Goal: Information Seeking & Learning: Learn about a topic

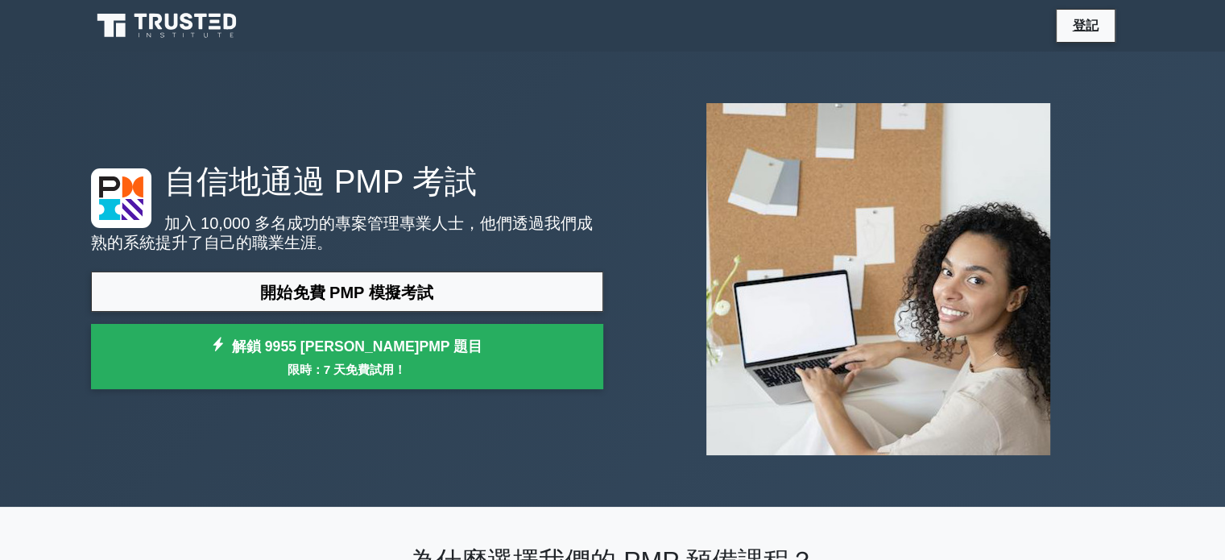
click at [1175, 209] on div "自信地通過 PMP 考試 加入 10,000 多名成功的專案管理專業人士，他們透過我們成熟的系統提升了自己的職業生涯。 開始免費 PMP 模擬考試 解鎖 99…" at bounding box center [612, 279] width 1225 height 455
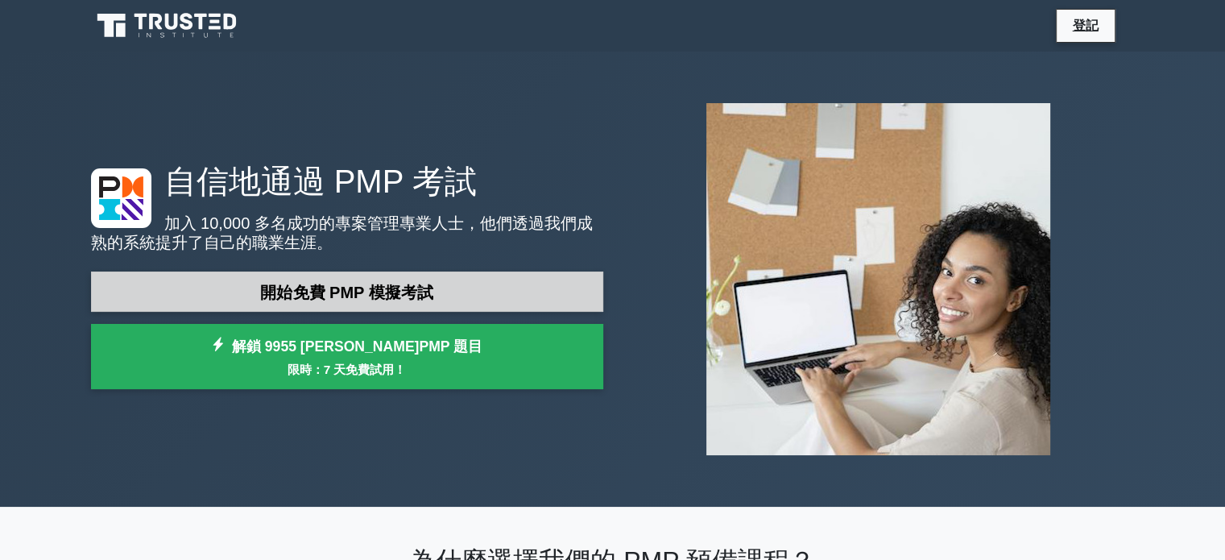
click at [358, 289] on font "開始免費 PMP 模擬考試" at bounding box center [346, 292] width 172 height 18
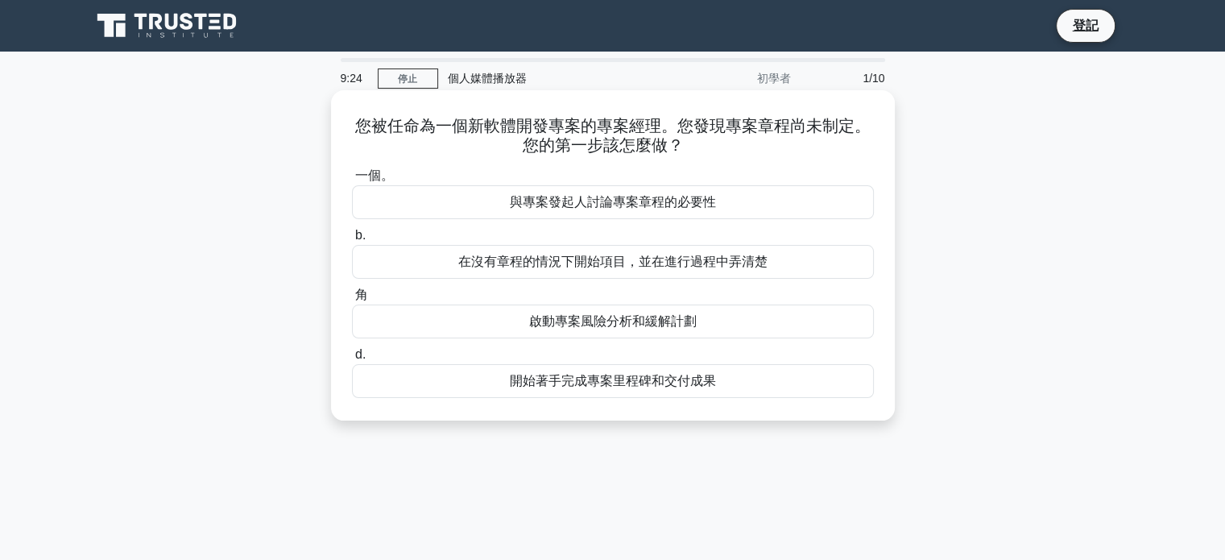
click at [577, 204] on font "與專案發起人討論專案章程的必要性" at bounding box center [613, 202] width 206 height 14
click at [352, 181] on input "一個。 與專案發起人討論專案章程的必要性" at bounding box center [352, 176] width 0 height 10
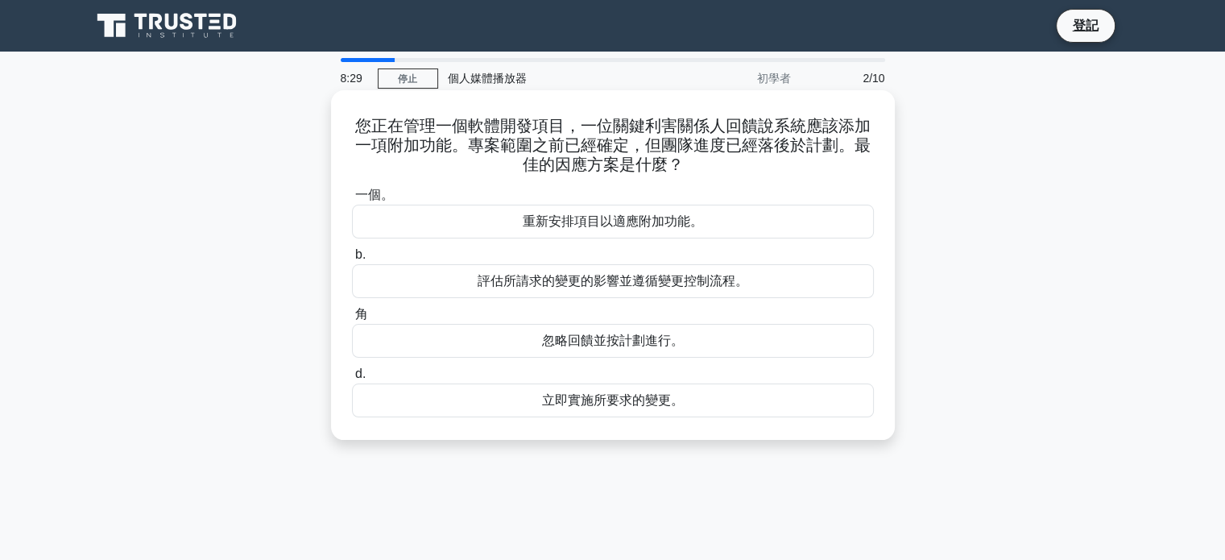
click at [592, 280] on font "評估所請求的變更的影響並遵循變更控制流程。" at bounding box center [612, 281] width 271 height 14
click at [352, 260] on input "b. 評估所請求的變更的影響並遵循變更控制流程。" at bounding box center [352, 255] width 0 height 10
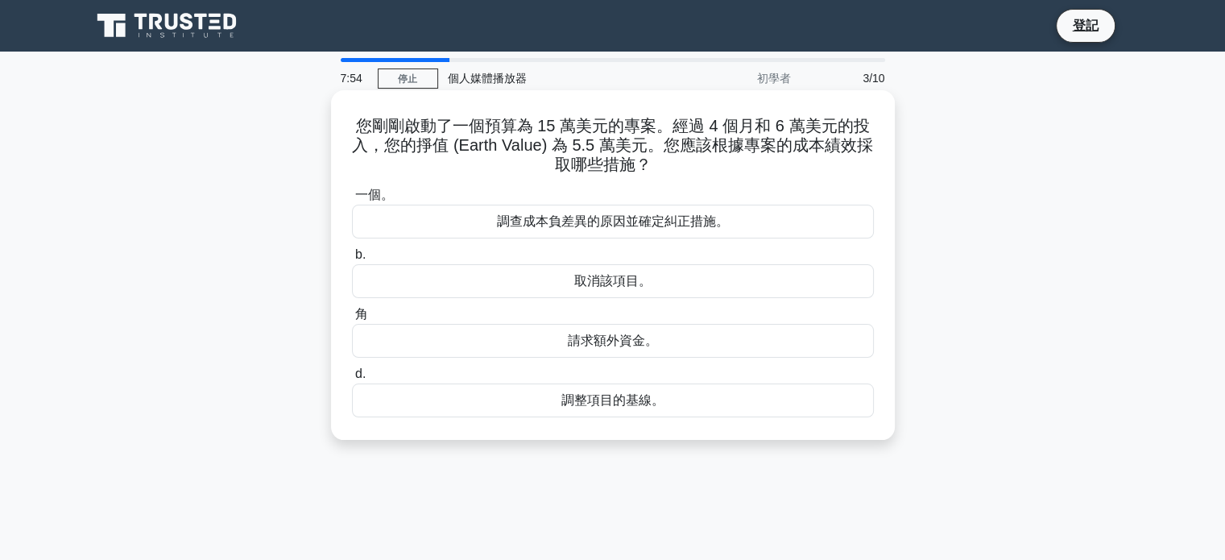
click at [601, 226] on font "調查成本負差異的原因並確定糾正措施。" at bounding box center [613, 221] width 232 height 14
click at [352, 200] on input "一個。 調查成本負差異的原因並確定糾正措施。" at bounding box center [352, 195] width 0 height 10
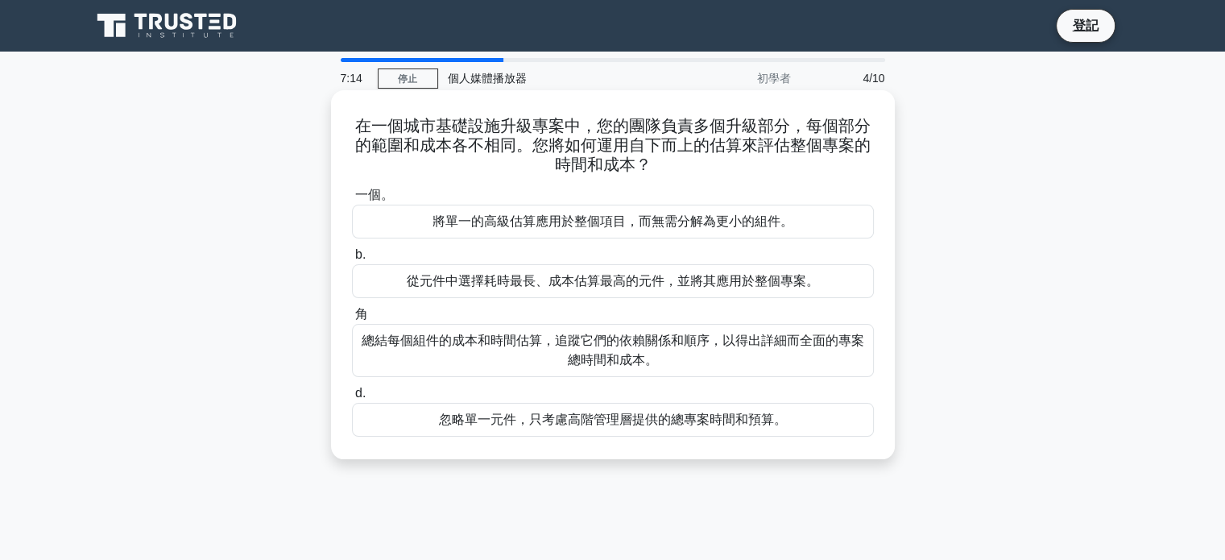
click at [601, 352] on font "總結每個組件的成本和時間估算，追蹤它們的依賴關係和順序，以得出詳細而全面的專案總時間和成本。" at bounding box center [612, 349] width 502 height 33
click at [352, 320] on input "角 總結每個組件的成本和時間估算，追蹤它們的依賴關係和順序，以得出詳細而全面的專案總時間和成本。" at bounding box center [352, 314] width 0 height 10
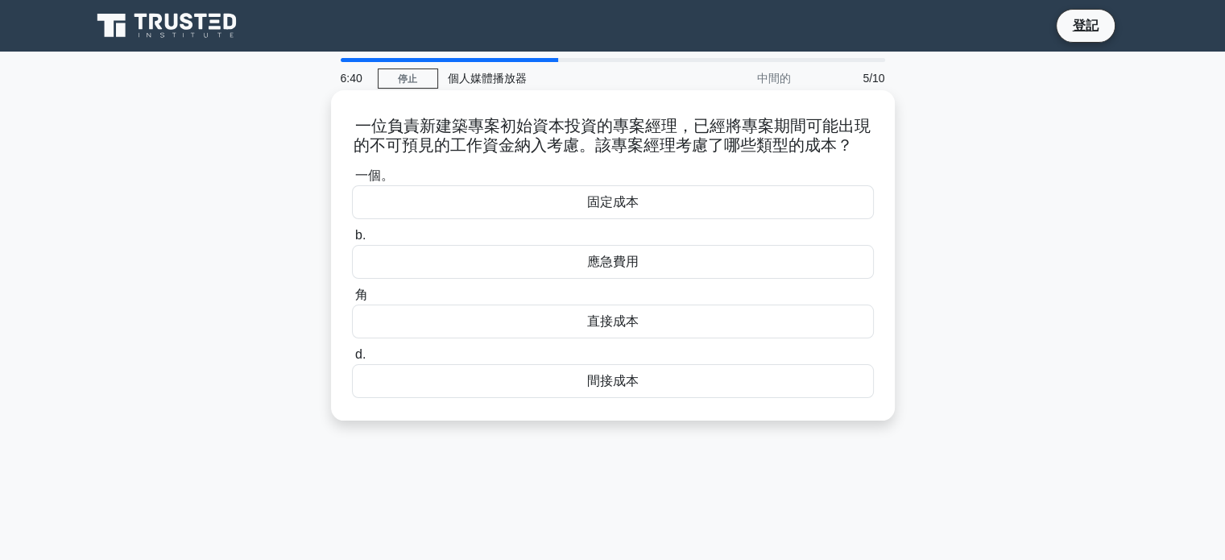
click at [589, 264] on font "應急費用" at bounding box center [613, 261] width 52 height 14
click at [352, 241] on input "b. 應急費用" at bounding box center [352, 235] width 0 height 10
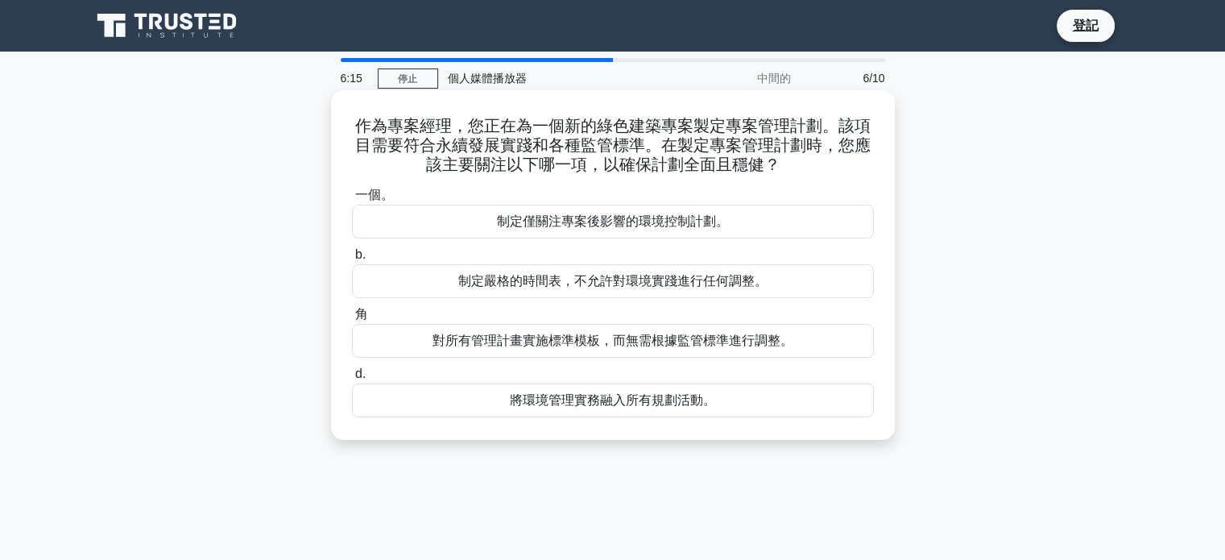
click at [586, 401] on font "將環境管理實務融入所有規劃活動。" at bounding box center [613, 400] width 206 height 14
click at [352, 379] on input "d. 將環境管理實務融入所有規劃活動。" at bounding box center [352, 374] width 0 height 10
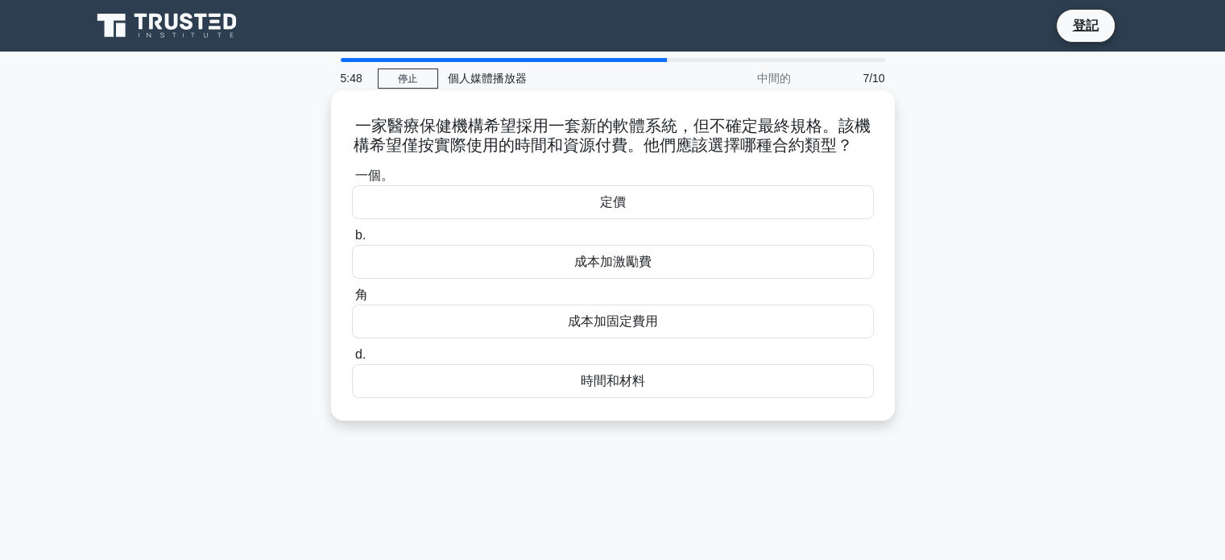
click at [602, 376] on font "時間和材料" at bounding box center [612, 381] width 64 height 14
click at [352, 360] on input "d. 時間和材料" at bounding box center [352, 354] width 0 height 10
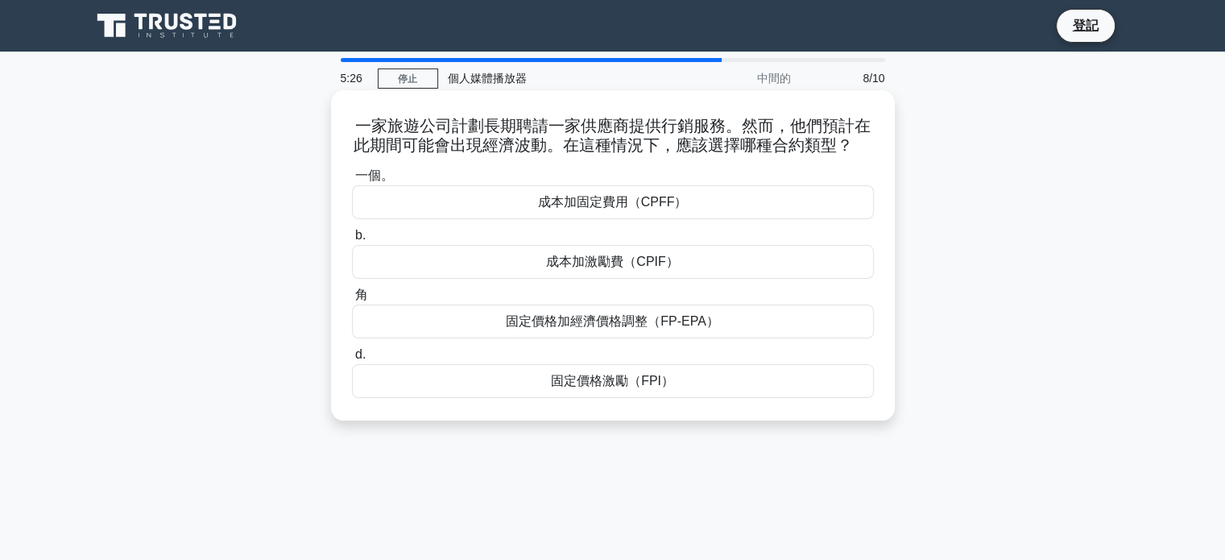
click at [599, 324] on font "固定價格加經濟價格調整（FP-EPA）" at bounding box center [612, 321] width 213 height 14
click at [352, 300] on input "角 固定價格加經濟價格調整（FP-EPA）" at bounding box center [352, 295] width 0 height 10
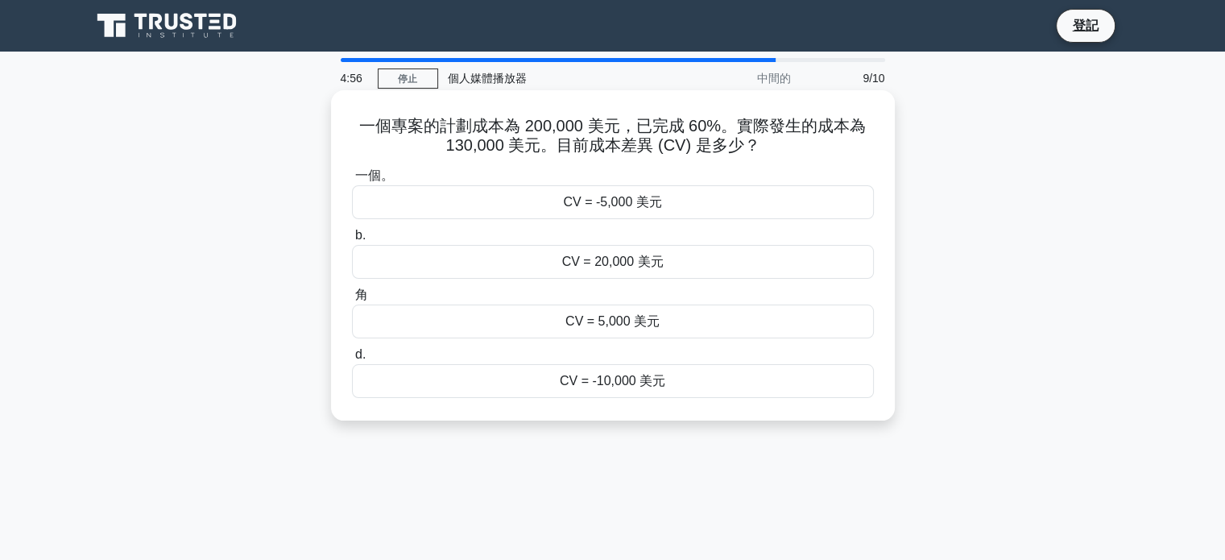
click at [587, 383] on font "CV = -10,000 美元" at bounding box center [612, 381] width 105 height 14
click at [352, 360] on input "d. CV = -10,000 美元" at bounding box center [352, 354] width 0 height 10
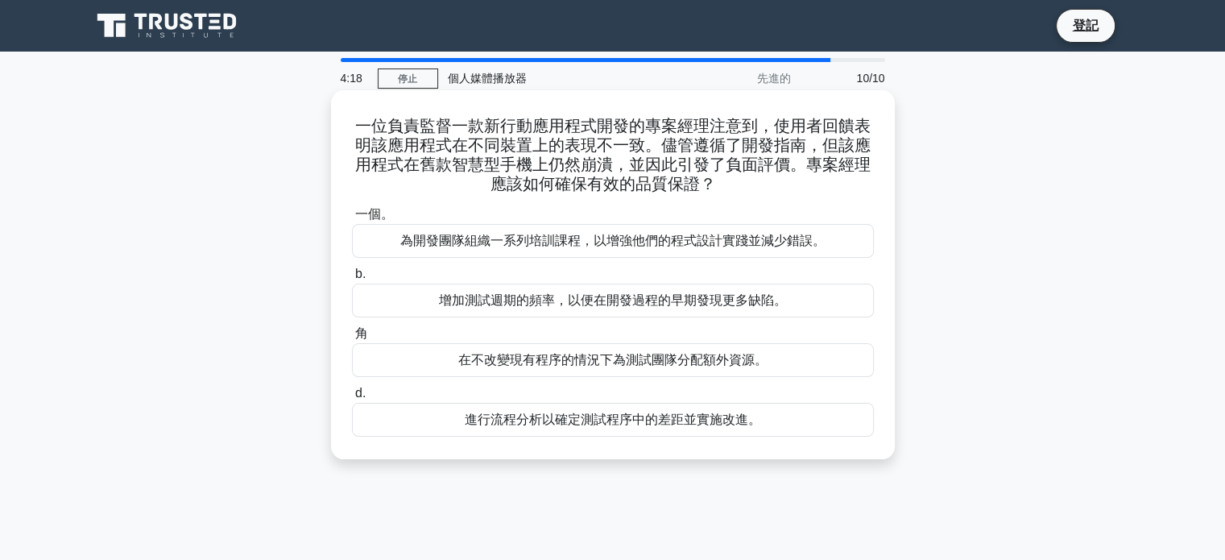
click at [557, 425] on font "進行流程分析以確定測試程序中的差距並實施改進。" at bounding box center [613, 419] width 296 height 14
click at [352, 399] on input "d. 進行流程分析以確定測試程序中的差距並實施改進。" at bounding box center [352, 393] width 0 height 10
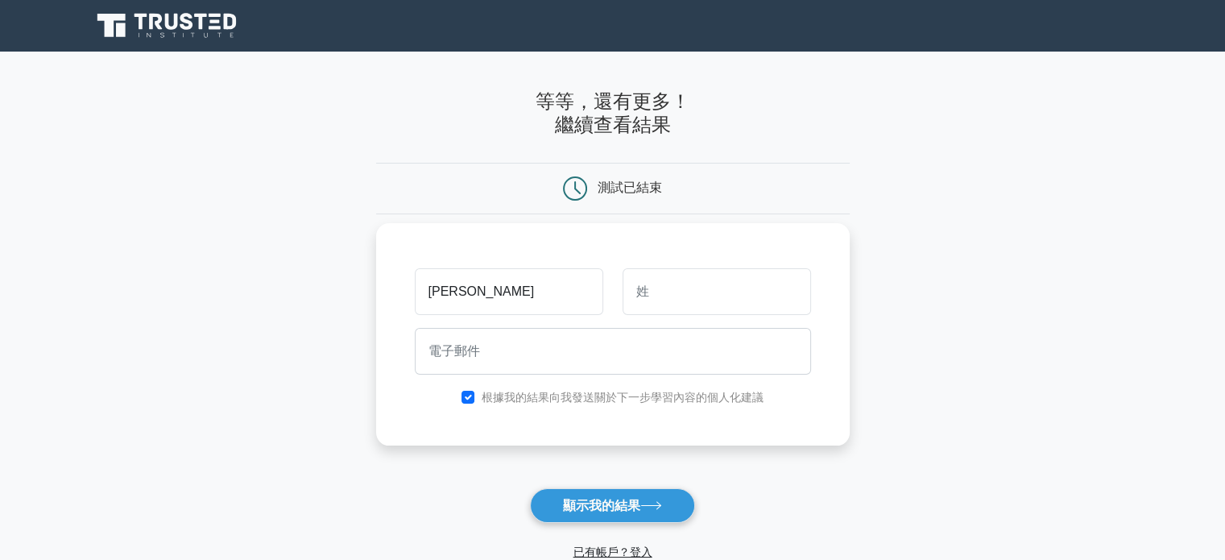
type input "[PERSON_NAME]"
click at [718, 295] on input "text" at bounding box center [716, 291] width 188 height 47
type input "Tang"
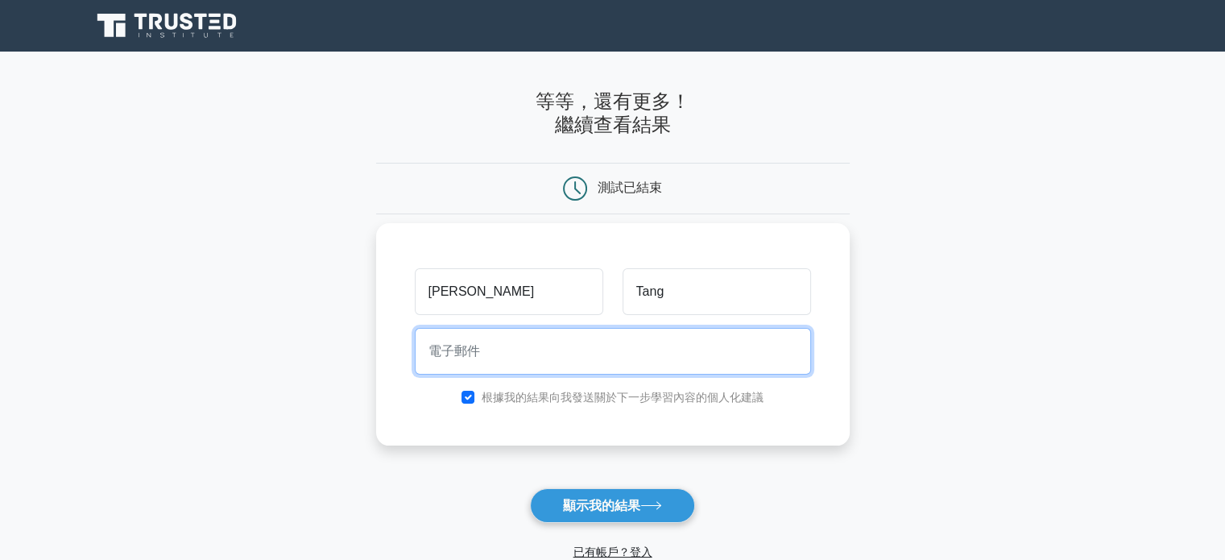
click at [683, 353] on input "email" at bounding box center [613, 351] width 396 height 47
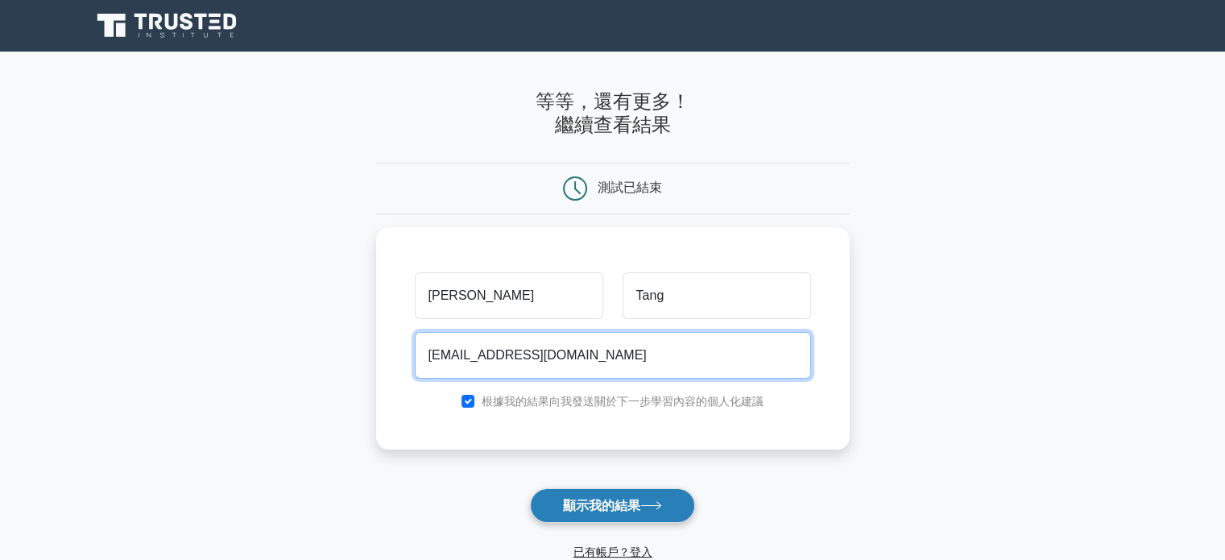
type input "ham9138@kimo.com"
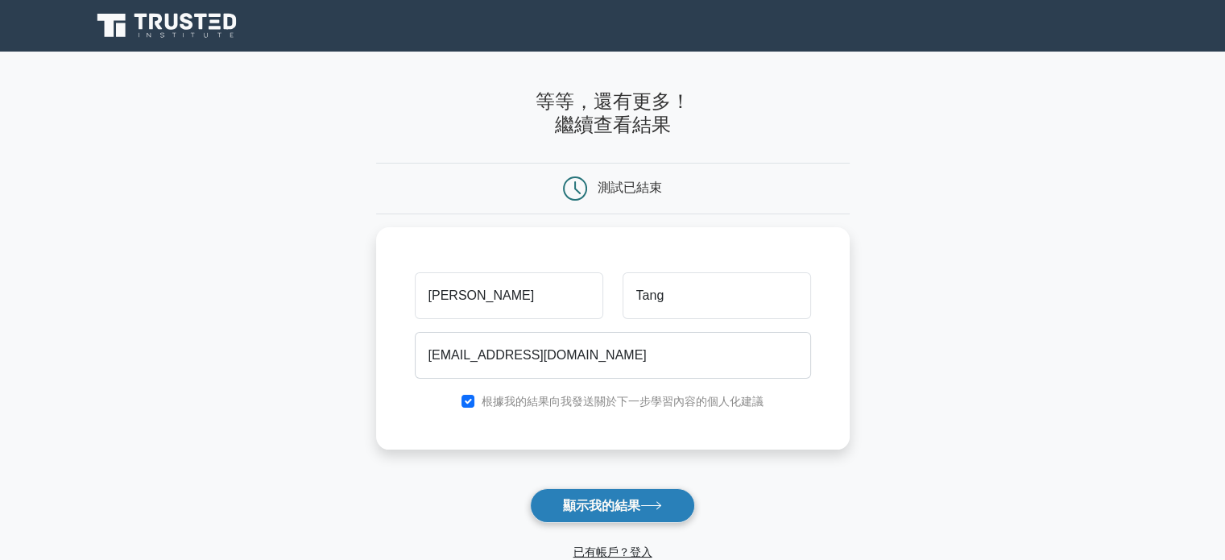
click at [629, 511] on font "顯示我的結果" at bounding box center [601, 505] width 77 height 14
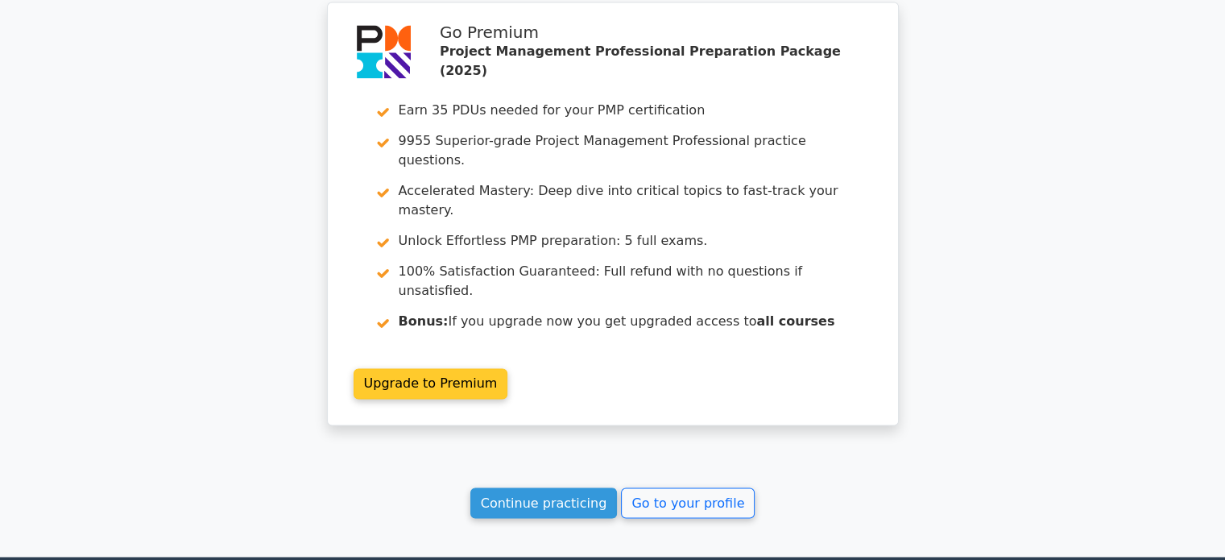
scroll to position [2642, 0]
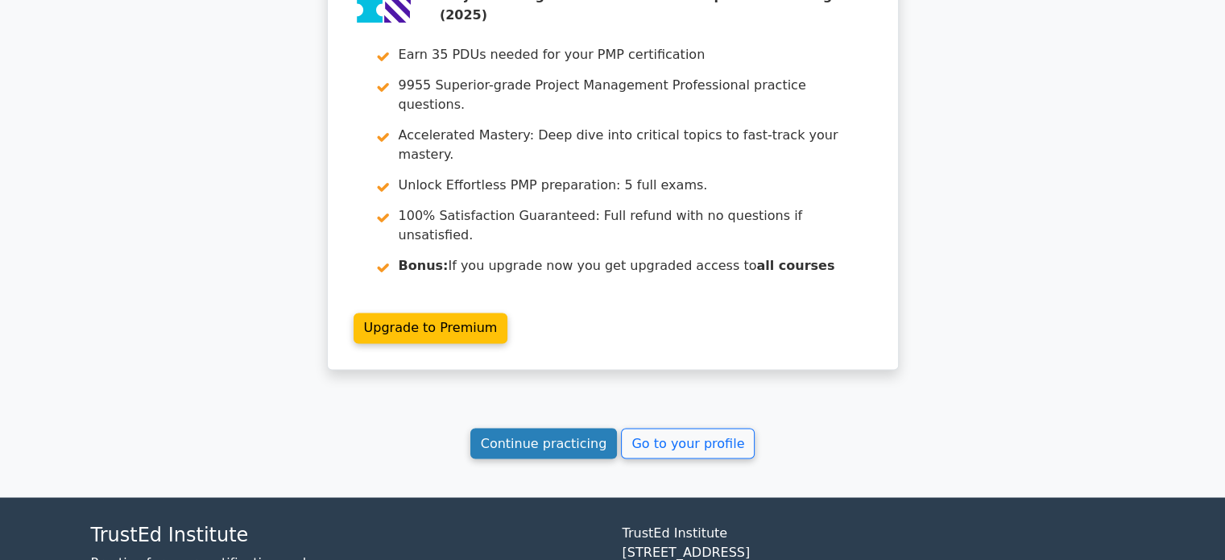
click at [557, 427] on link "Continue practicing" at bounding box center [543, 442] width 147 height 31
